Goal: Task Accomplishment & Management: Use online tool/utility

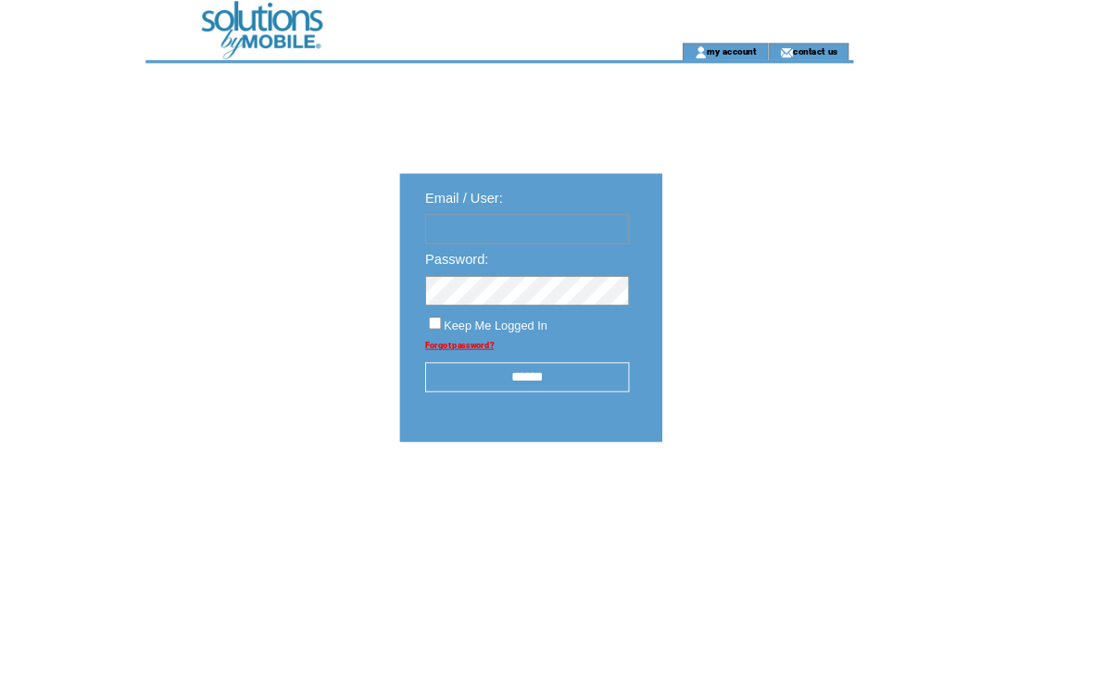
type input "**********"
click input "submit" at bounding box center [0, 0] width 0 height 0
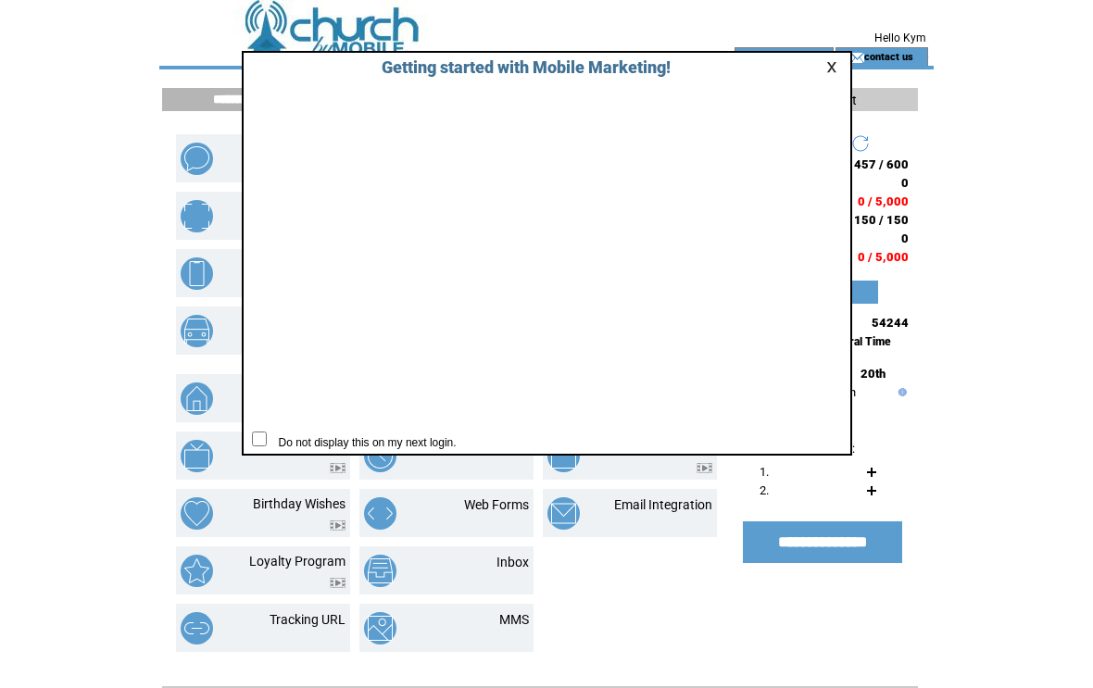
click at [834, 65] on link at bounding box center [834, 67] width 17 height 12
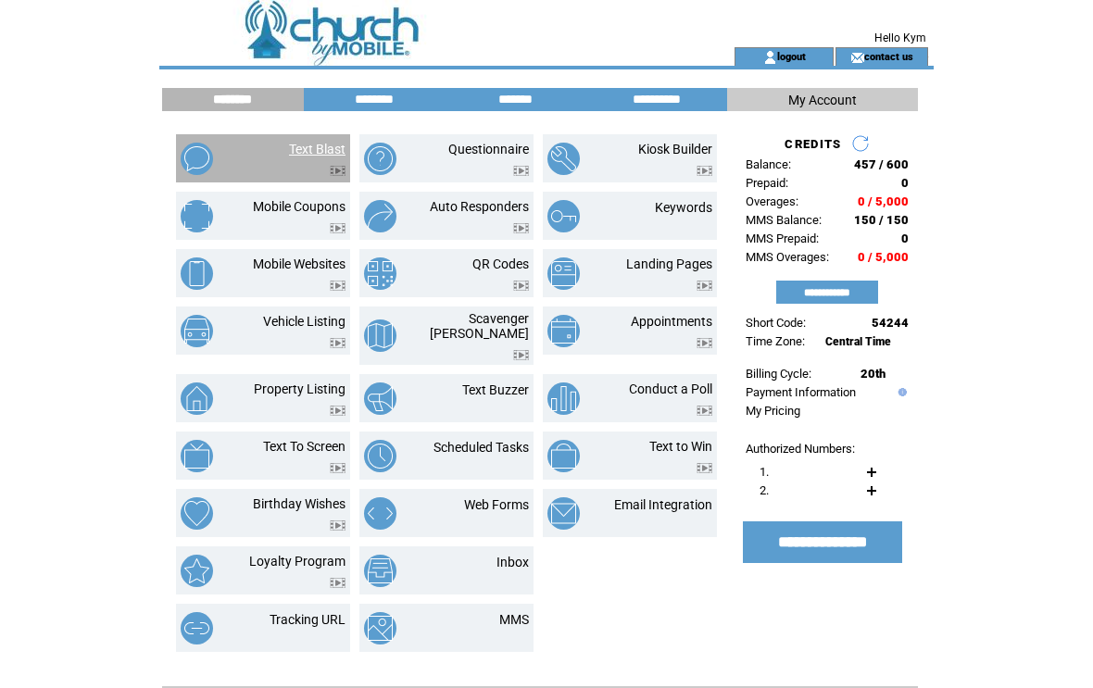
click at [341, 145] on link "Text Blast" at bounding box center [317, 149] width 57 height 15
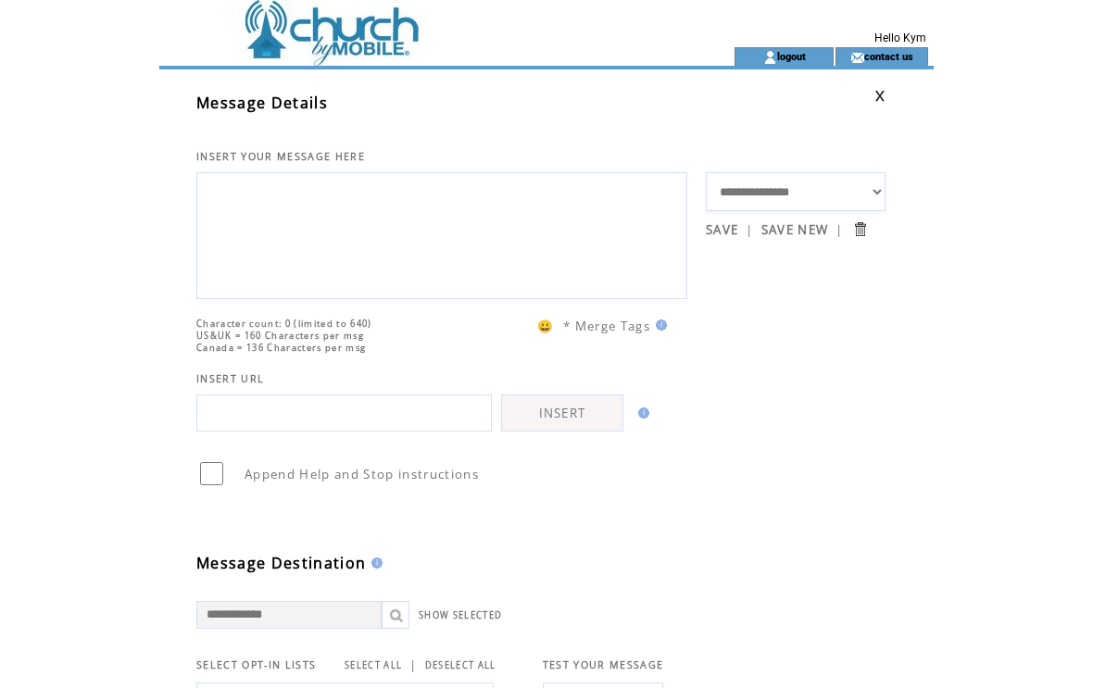
click at [329, 184] on textarea at bounding box center [442, 233] width 471 height 111
type textarea "*"
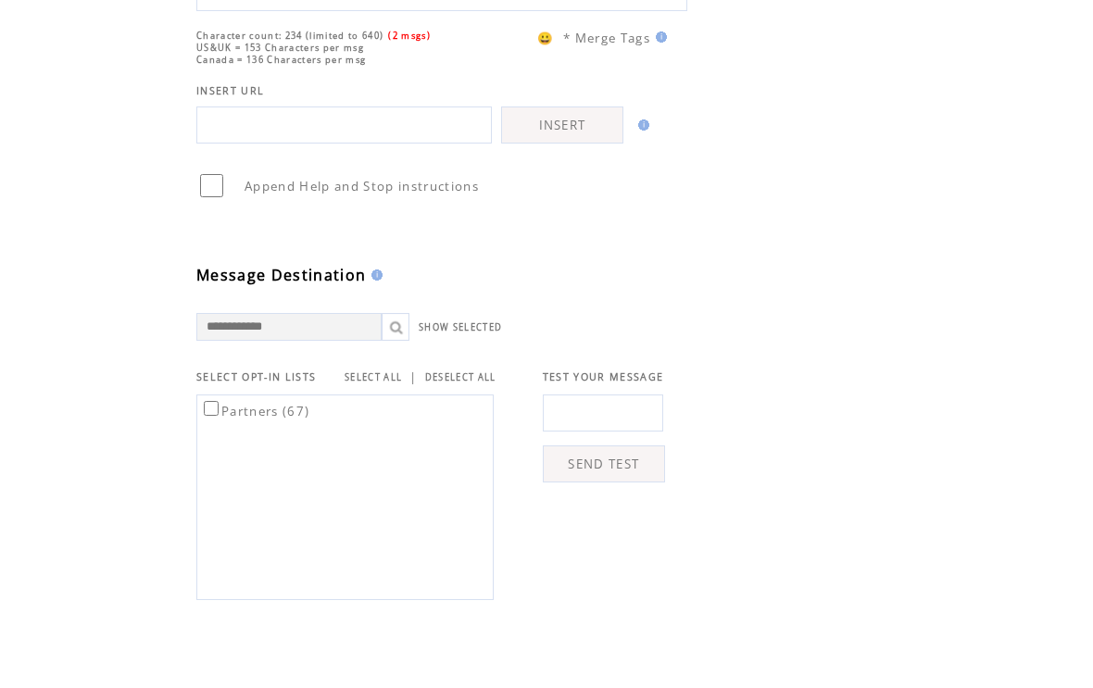
scroll to position [225, 0]
type textarea "**********"
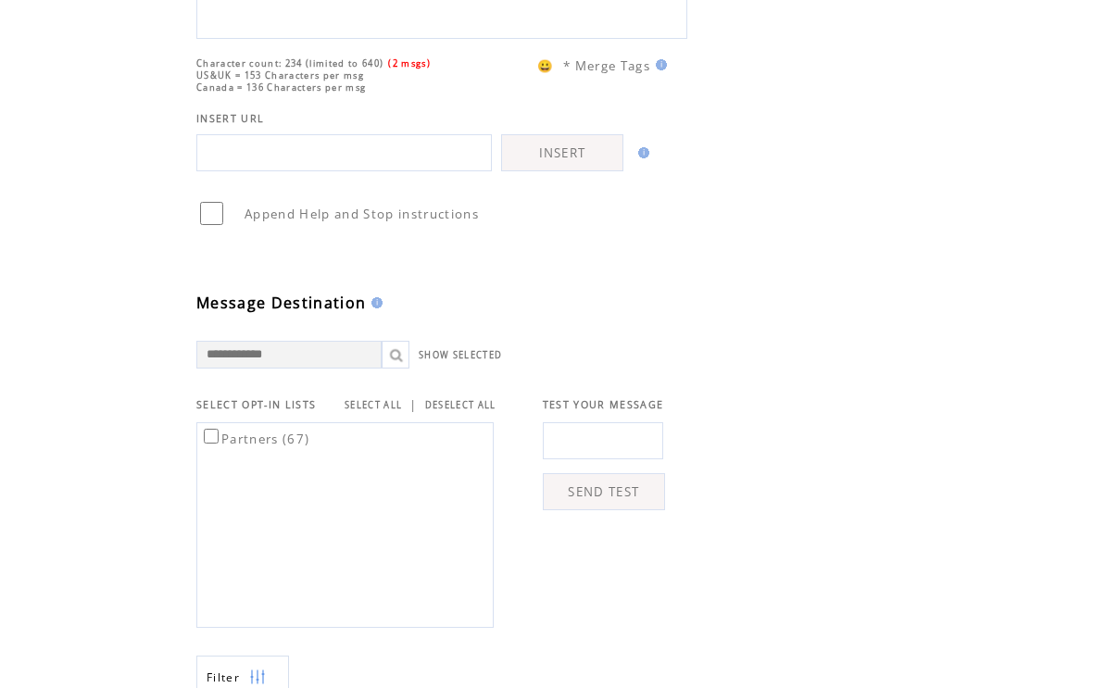
scroll to position [647, 0]
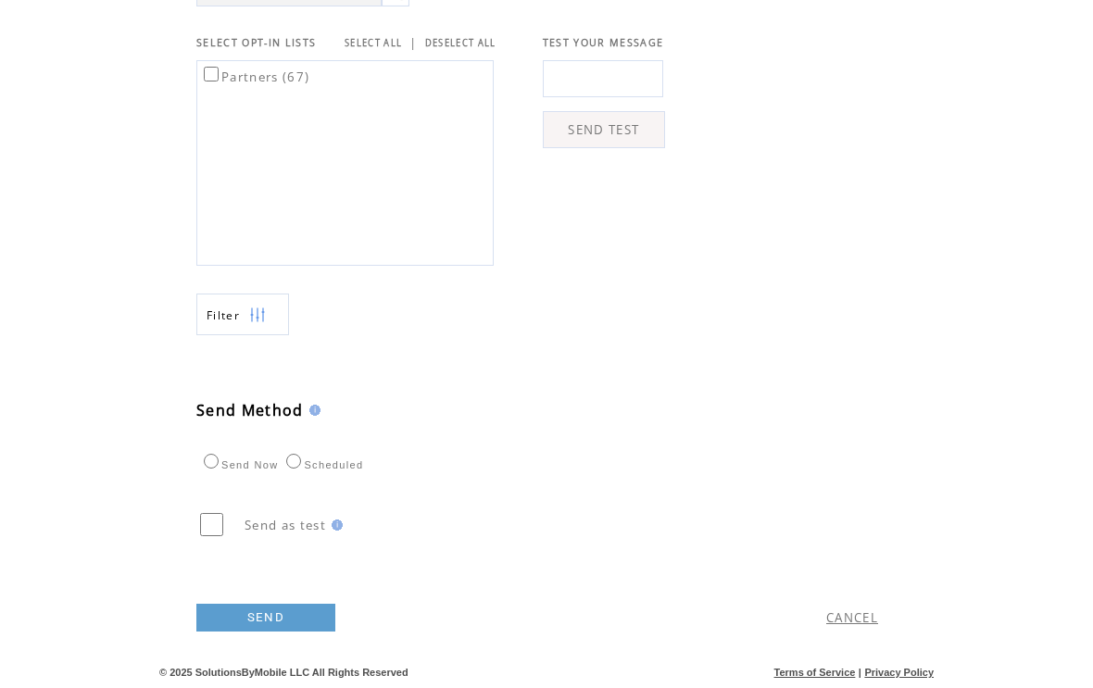
click at [265, 633] on link "SEND" at bounding box center [265, 619] width 139 height 28
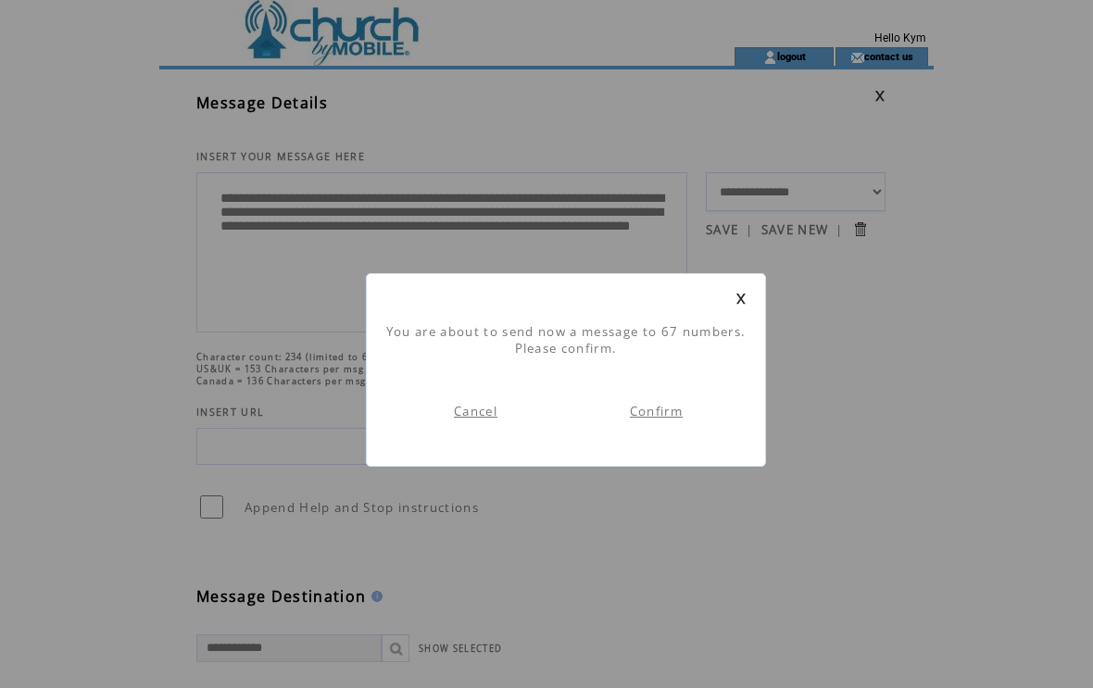
scroll to position [1, 0]
click at [654, 424] on td "Confirm" at bounding box center [656, 411] width 181 height 72
click at [659, 418] on link "Confirm" at bounding box center [656, 411] width 53 height 17
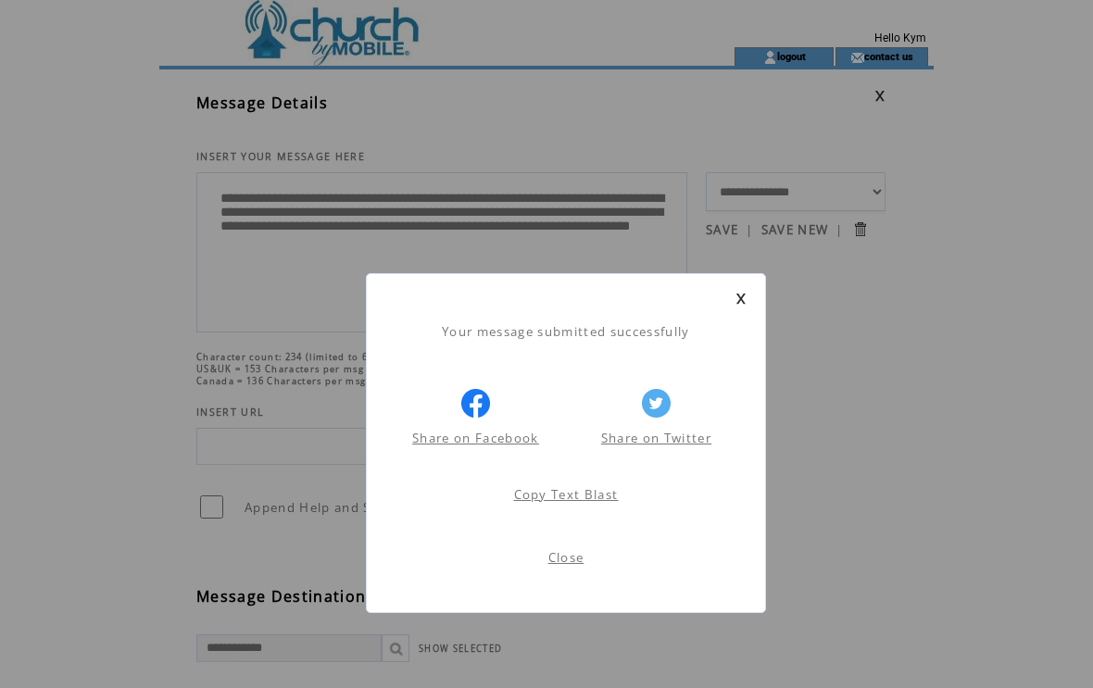
scroll to position [1, 0]
click at [744, 298] on link at bounding box center [741, 299] width 11 height 12
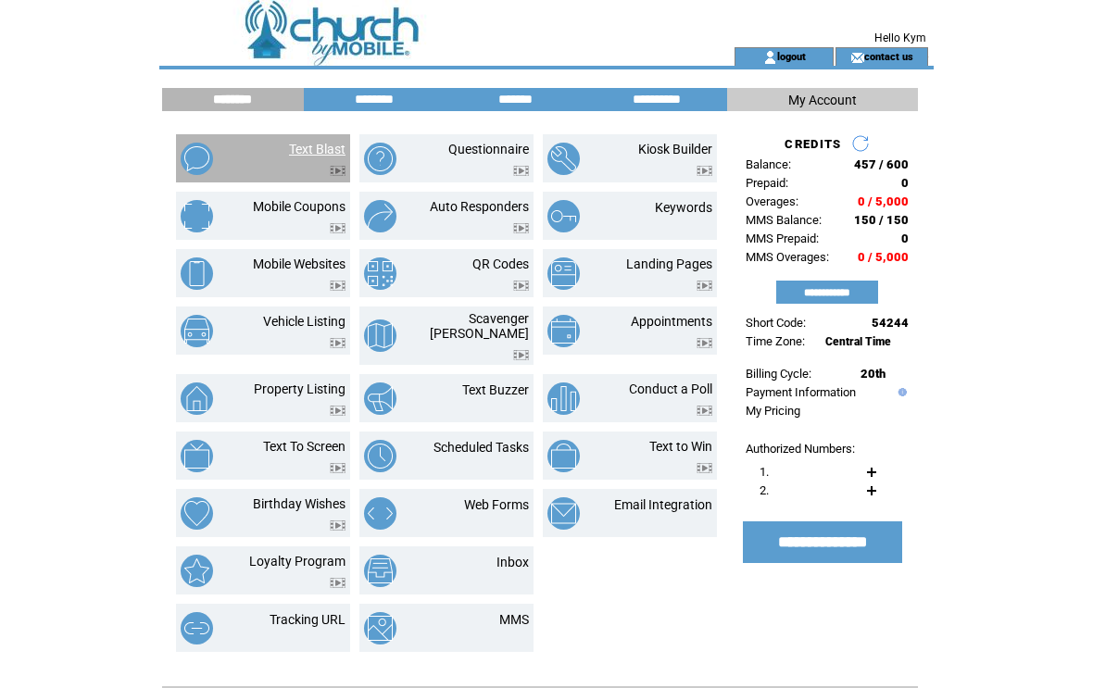
click at [334, 152] on link "Text Blast" at bounding box center [317, 149] width 57 height 15
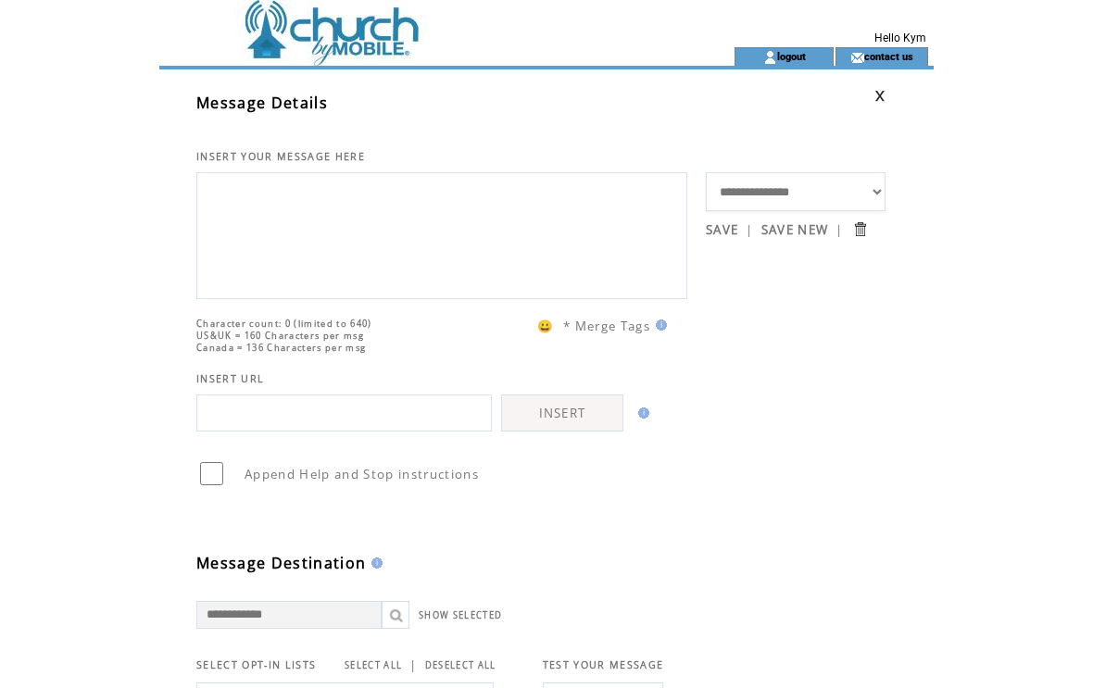
click at [321, 204] on textarea at bounding box center [442, 233] width 471 height 111
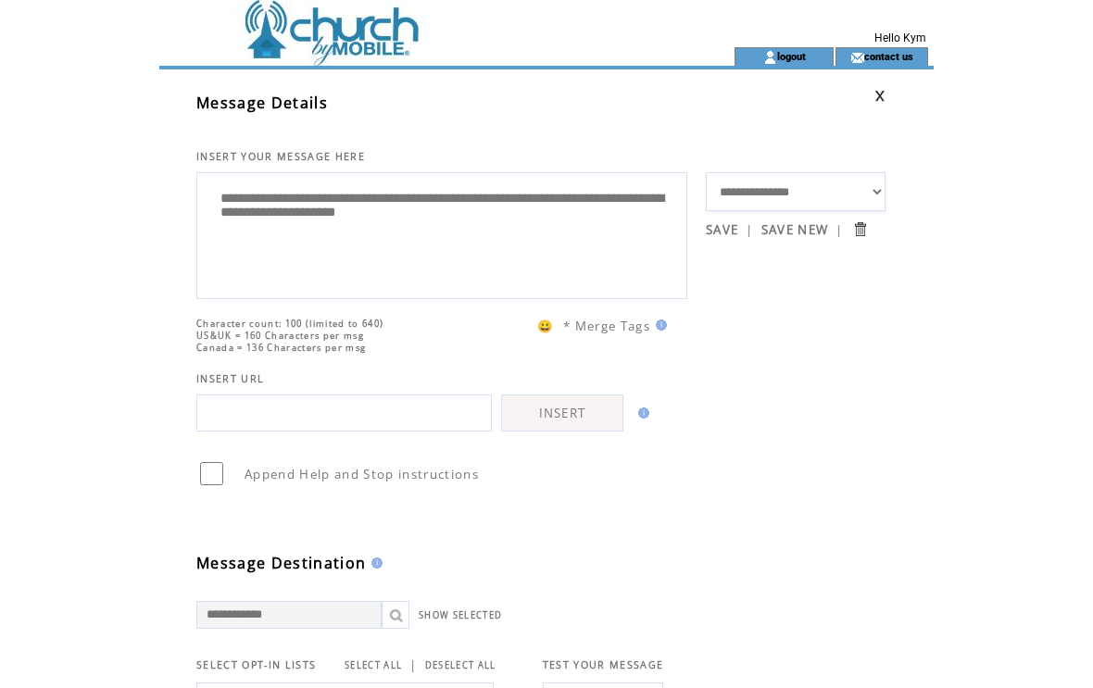
click at [471, 204] on textarea "**********" at bounding box center [442, 233] width 471 height 111
click at [338, 243] on textarea "**********" at bounding box center [442, 233] width 471 height 111
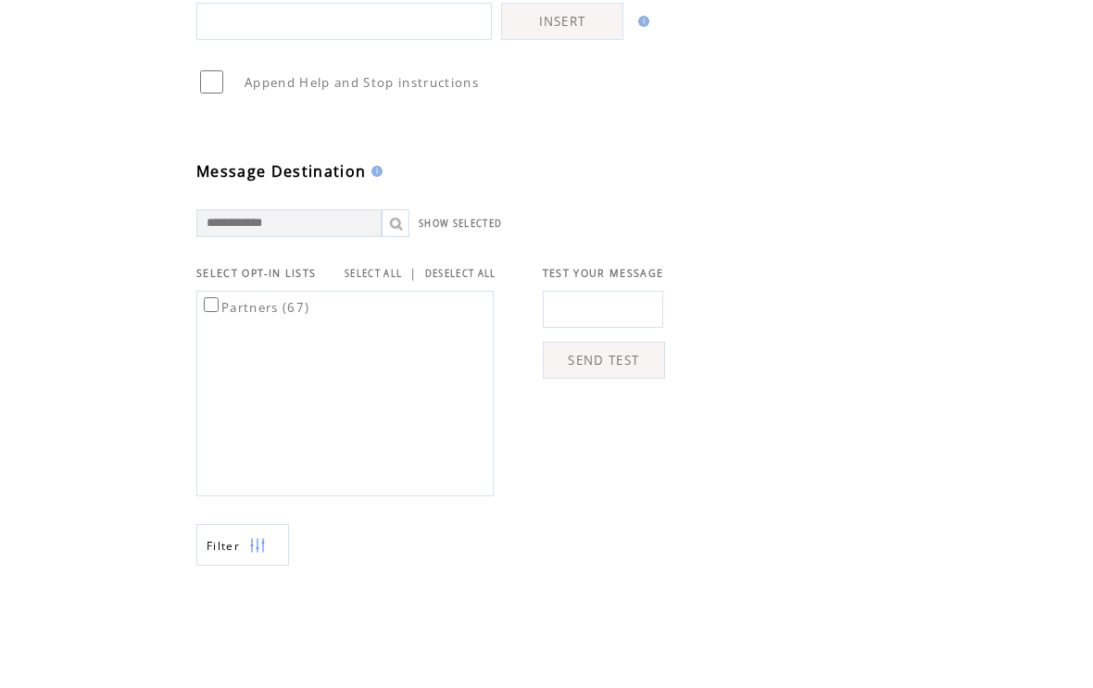
scroll to position [341, 0]
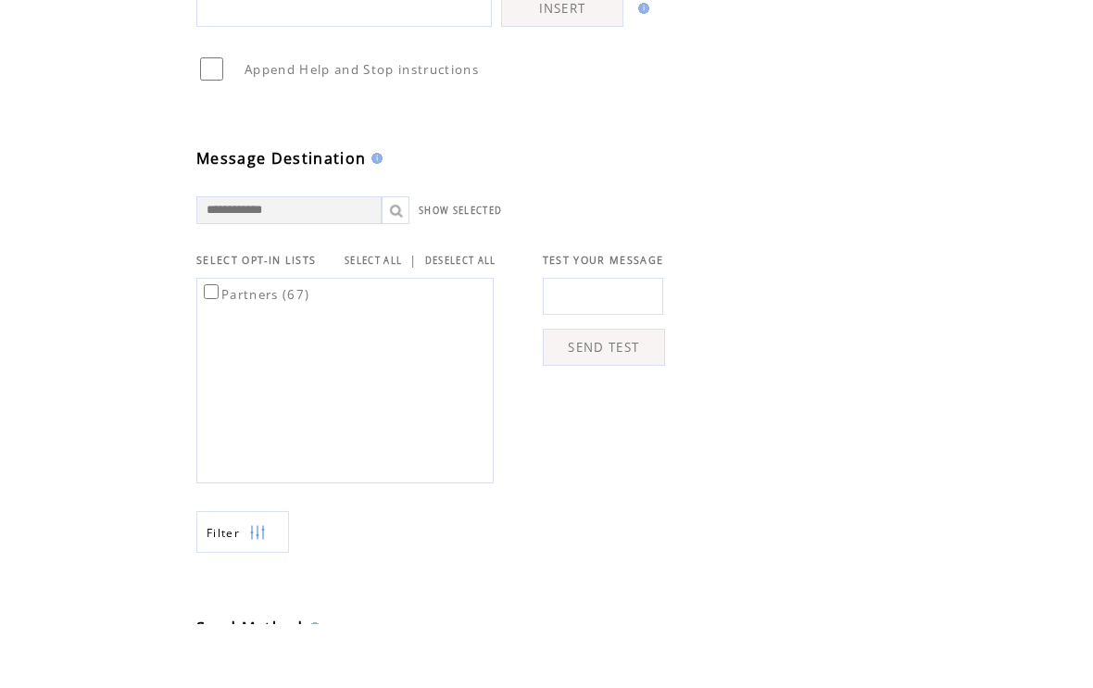
type textarea "**********"
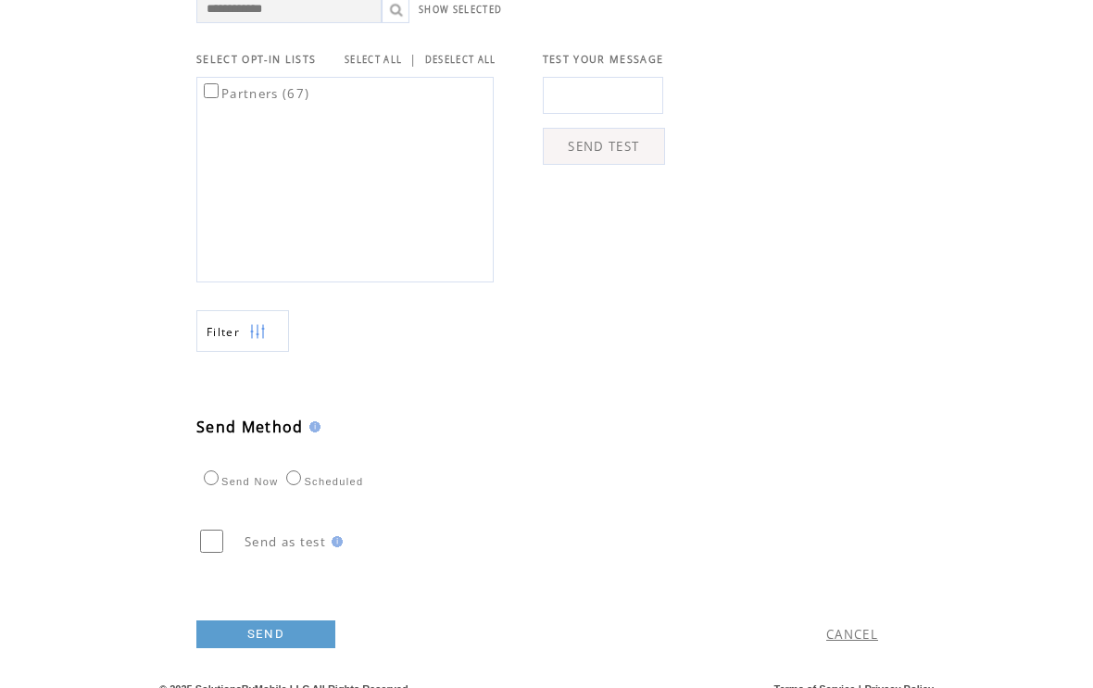
scroll to position [647, 0]
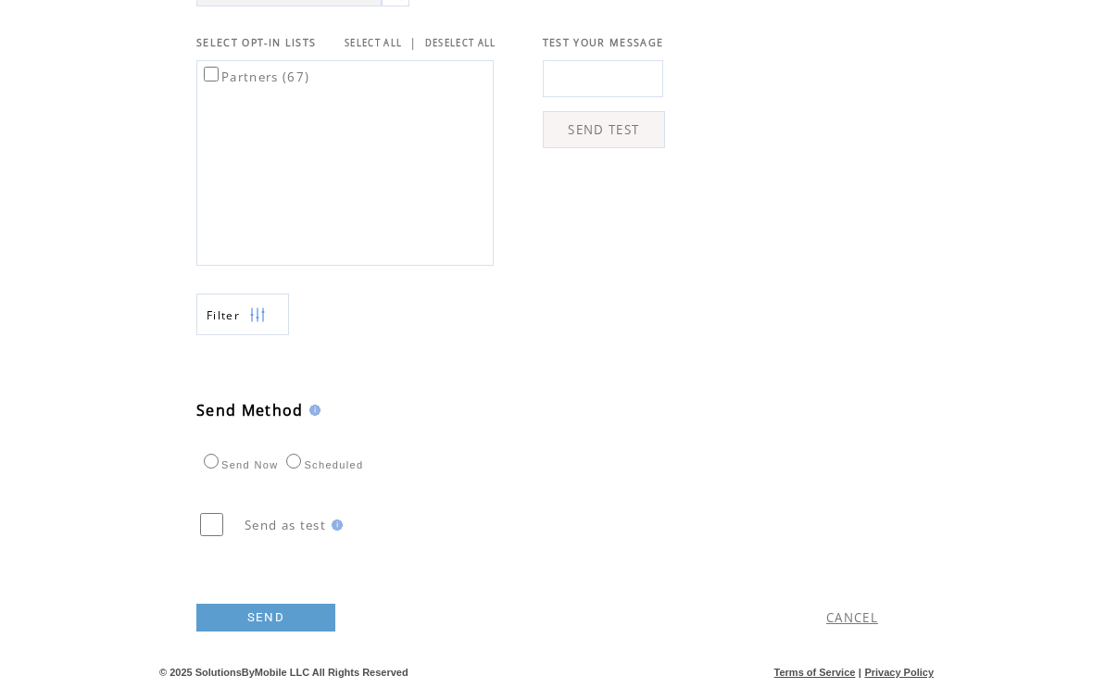
click at [270, 633] on link "SEND" at bounding box center [265, 619] width 139 height 28
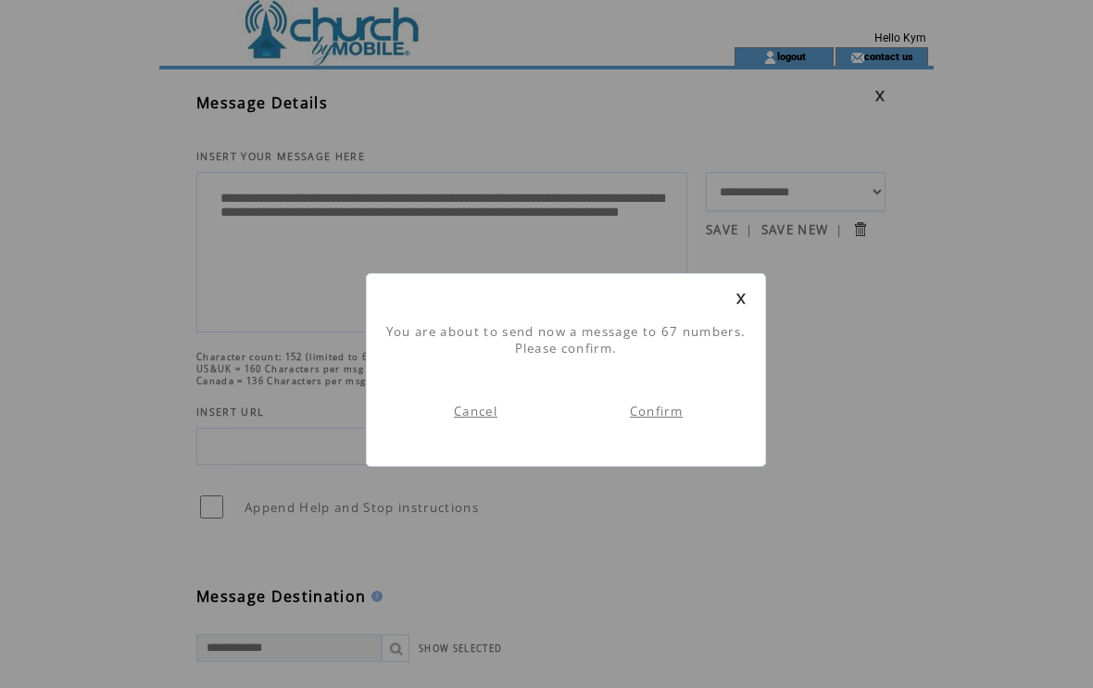
scroll to position [1, 0]
click at [653, 420] on link "Confirm" at bounding box center [656, 411] width 53 height 17
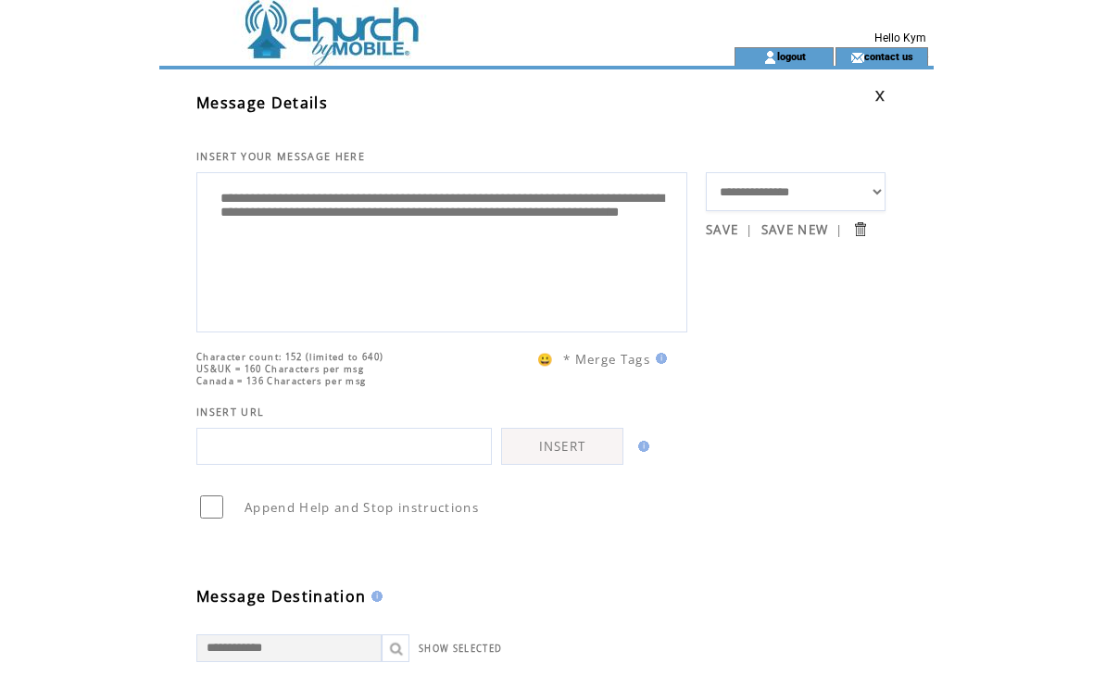
scroll to position [1, 0]
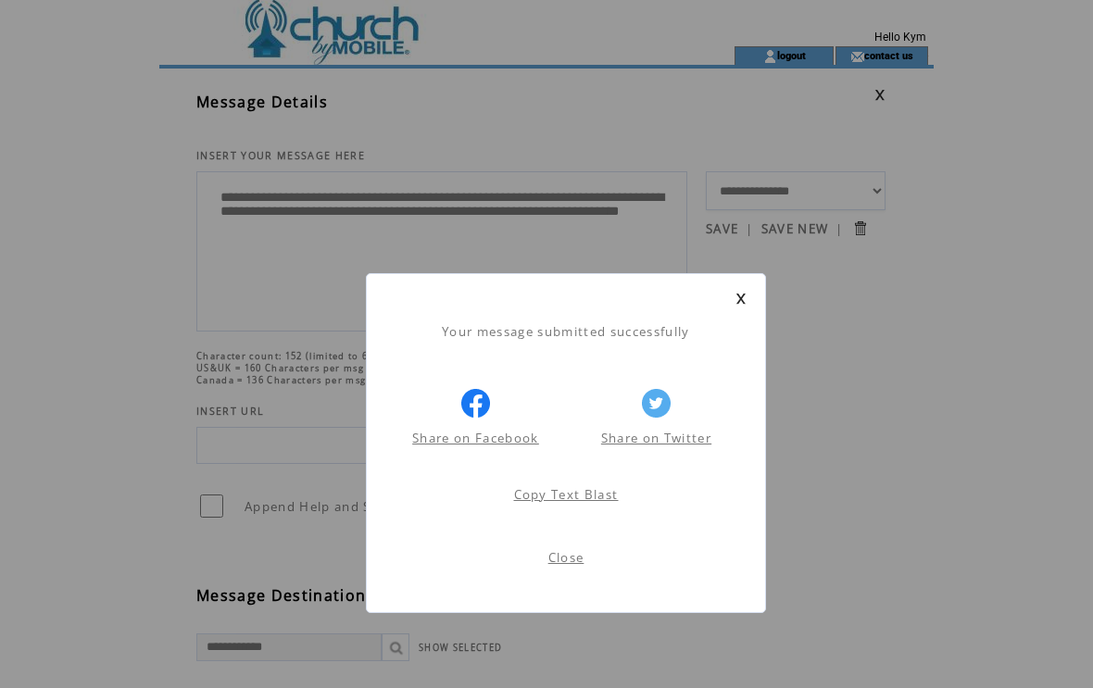
click at [571, 563] on link "Close" at bounding box center [566, 557] width 36 height 17
